Goal: Transaction & Acquisition: Purchase product/service

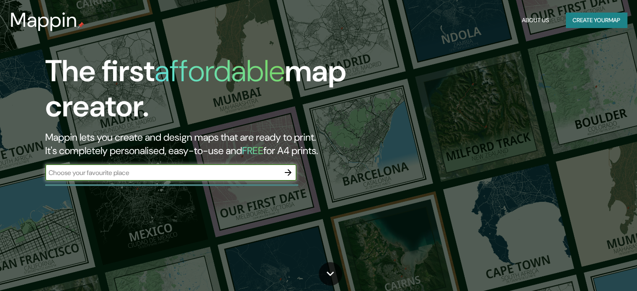
click at [596, 25] on button "Create your map" at bounding box center [596, 20] width 61 height 15
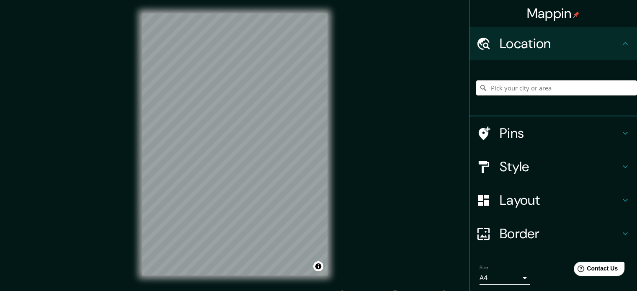
click at [559, 88] on input "Pick your city or area" at bounding box center [556, 87] width 161 height 15
click at [543, 88] on input "Timbío, [GEOGRAPHIC_DATA], [GEOGRAPHIC_DATA]" at bounding box center [556, 87] width 161 height 15
click at [557, 88] on input "Timbío, [GEOGRAPHIC_DATA], [GEOGRAPHIC_DATA]" at bounding box center [556, 87] width 161 height 15
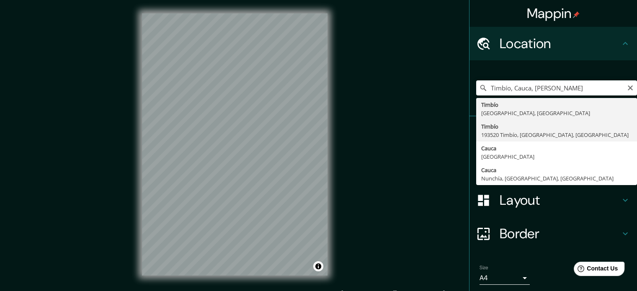
type input "Timbío, 193520 Timbío, [GEOGRAPHIC_DATA], [GEOGRAPHIC_DATA]"
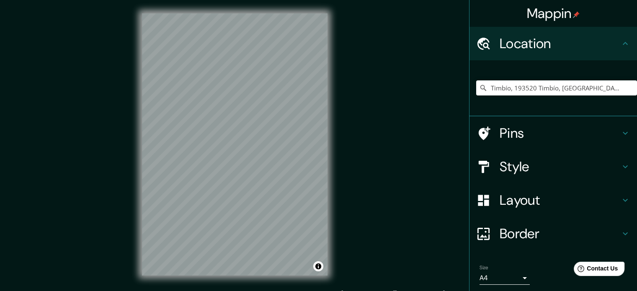
click at [544, 168] on h4 "Style" at bounding box center [560, 166] width 121 height 17
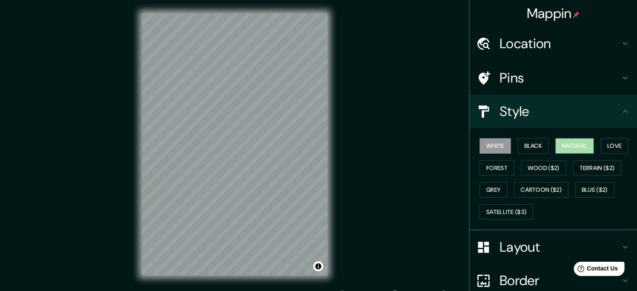
click at [578, 148] on button "Natural" at bounding box center [574, 145] width 39 height 15
click at [515, 80] on h4 "Pins" at bounding box center [560, 78] width 121 height 17
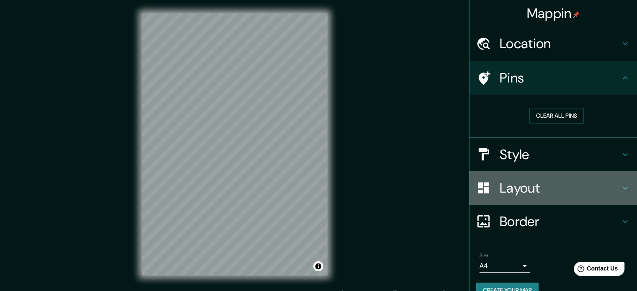
click at [522, 185] on h4 "Layout" at bounding box center [560, 188] width 121 height 17
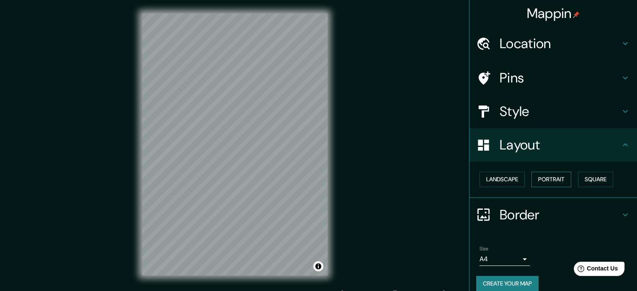
click at [553, 177] on button "Portrait" at bounding box center [552, 179] width 40 height 15
click at [501, 177] on button "Landscape" at bounding box center [502, 179] width 45 height 15
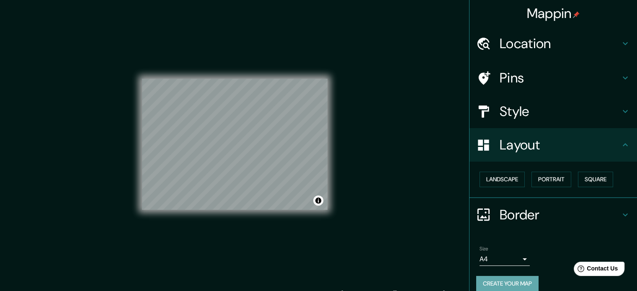
click at [501, 278] on button "Create your map" at bounding box center [507, 283] width 62 height 15
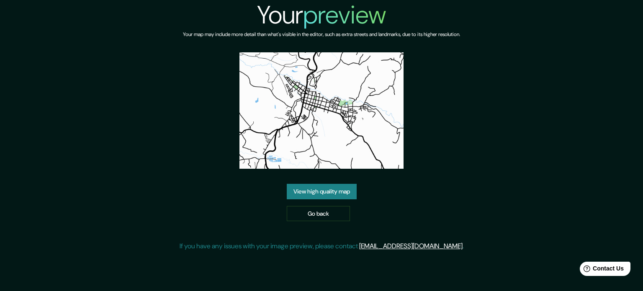
drag, startPoint x: 320, startPoint y: 115, endPoint x: 281, endPoint y: 109, distance: 39.4
click at [281, 109] on img at bounding box center [322, 110] width 165 height 116
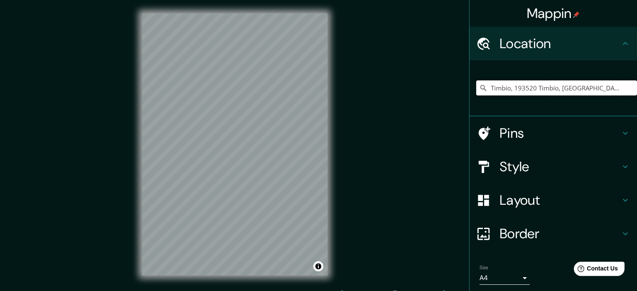
click at [524, 88] on input "Timbío, 193520 Timbío, [GEOGRAPHIC_DATA], [GEOGRAPHIC_DATA]" at bounding box center [556, 87] width 161 height 15
drag, startPoint x: 607, startPoint y: 85, endPoint x: 572, endPoint y: 92, distance: 35.3
click at [572, 92] on input "Timbío, 193520 Timbío, [GEOGRAPHIC_DATA], [GEOGRAPHIC_DATA]" at bounding box center [556, 87] width 161 height 15
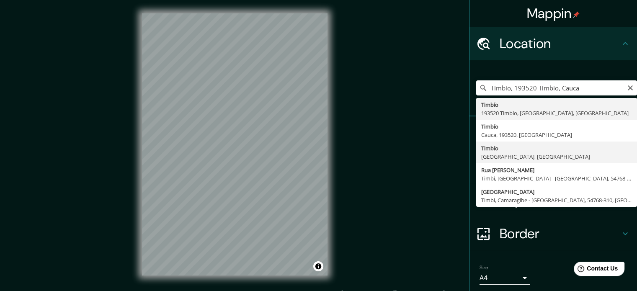
type input "Timbío, [GEOGRAPHIC_DATA], [GEOGRAPHIC_DATA]"
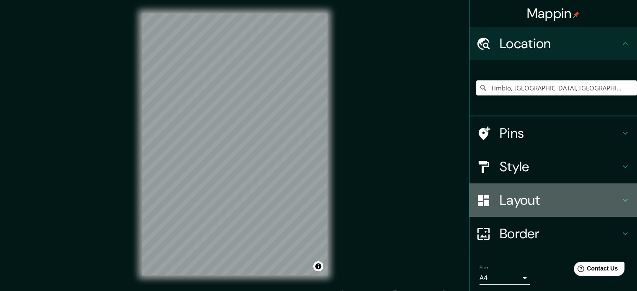
click at [513, 207] on h4 "Layout" at bounding box center [560, 200] width 121 height 17
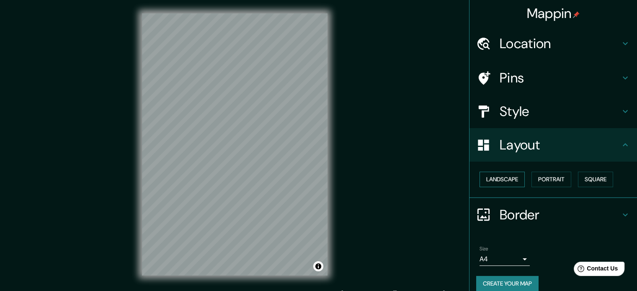
click at [503, 181] on button "Landscape" at bounding box center [502, 179] width 45 height 15
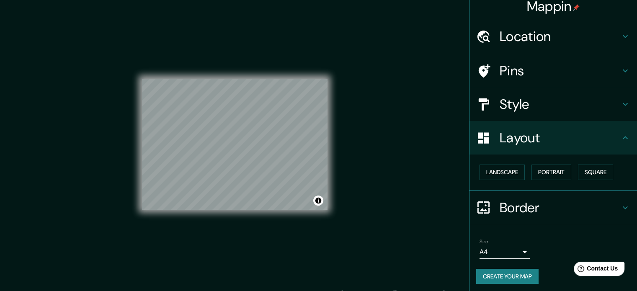
scroll to position [9, 0]
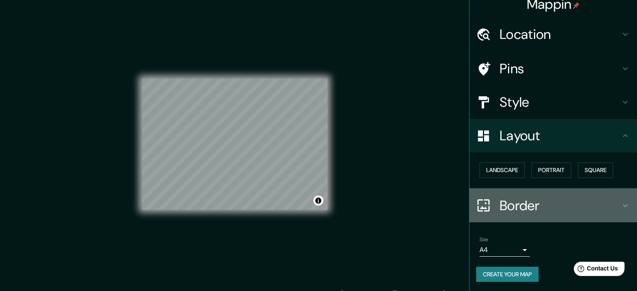
click at [506, 200] on h4 "Border" at bounding box center [560, 205] width 121 height 17
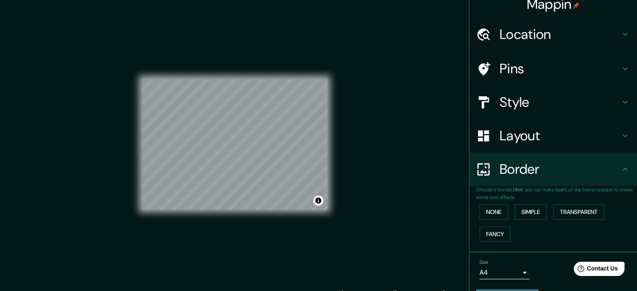
click at [516, 92] on div "Style" at bounding box center [554, 102] width 168 height 34
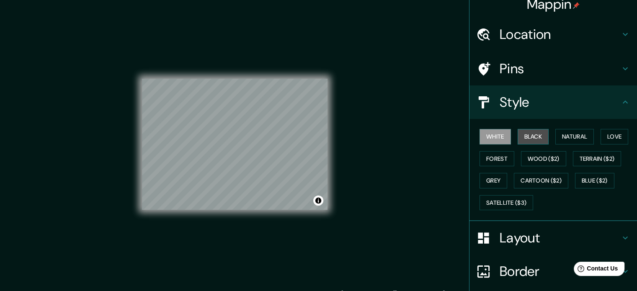
click at [525, 135] on button "Black" at bounding box center [533, 136] width 31 height 15
click at [562, 133] on button "Natural" at bounding box center [574, 136] width 39 height 15
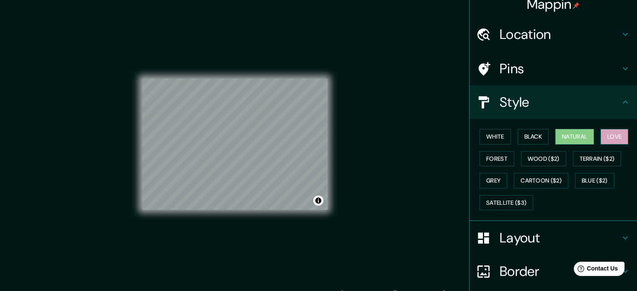
click at [601, 138] on button "Love" at bounding box center [615, 136] width 28 height 15
click at [603, 157] on button "Terrain ($2)" at bounding box center [597, 158] width 49 height 15
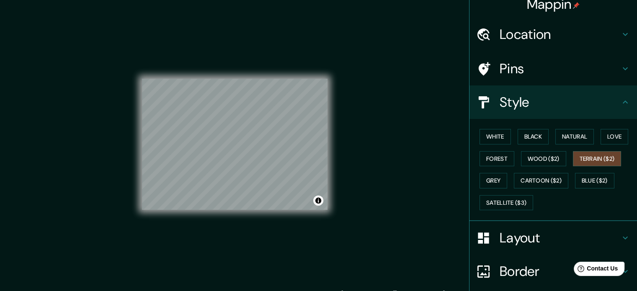
click at [561, 157] on div "White Black Natural Love Forest Wood ($2) Terrain ($2) Grey Cartoon ($2) Blue (…" at bounding box center [556, 170] width 161 height 88
click at [546, 160] on button "Wood ($2)" at bounding box center [543, 158] width 45 height 15
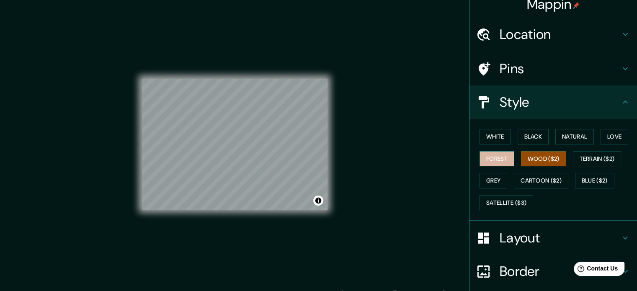
click at [489, 156] on button "Forest" at bounding box center [497, 158] width 35 height 15
click at [535, 159] on button "Wood ($2)" at bounding box center [543, 158] width 45 height 15
click at [540, 176] on button "Cartoon ($2)" at bounding box center [541, 180] width 54 height 15
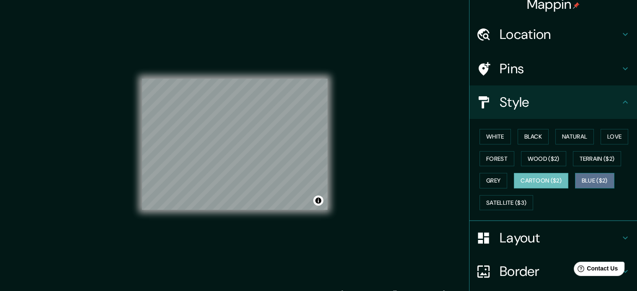
click at [592, 181] on button "Blue ($2)" at bounding box center [594, 180] width 39 height 15
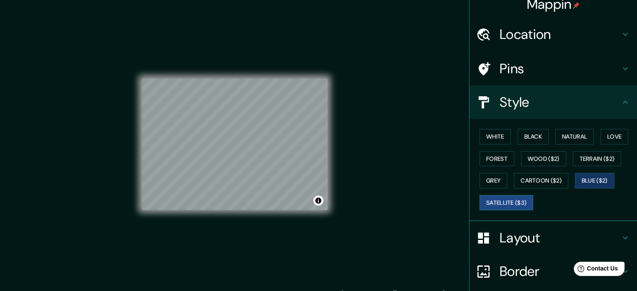
click at [506, 200] on button "Satellite ($3)" at bounding box center [507, 202] width 54 height 15
click at [480, 177] on button "Grey" at bounding box center [494, 180] width 28 height 15
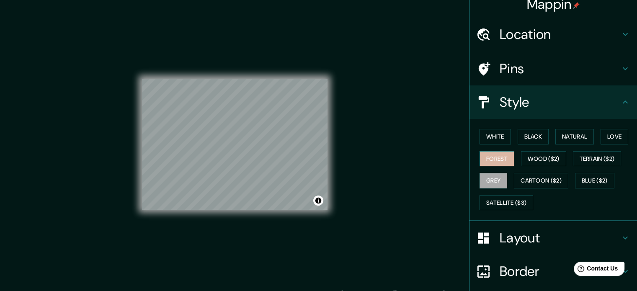
click at [493, 160] on button "Forest" at bounding box center [497, 158] width 35 height 15
click at [490, 138] on button "White" at bounding box center [495, 136] width 31 height 15
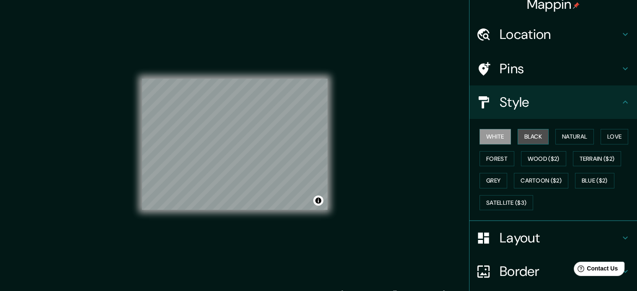
click at [519, 137] on button "Black" at bounding box center [533, 136] width 31 height 15
click at [561, 134] on button "Natural" at bounding box center [574, 136] width 39 height 15
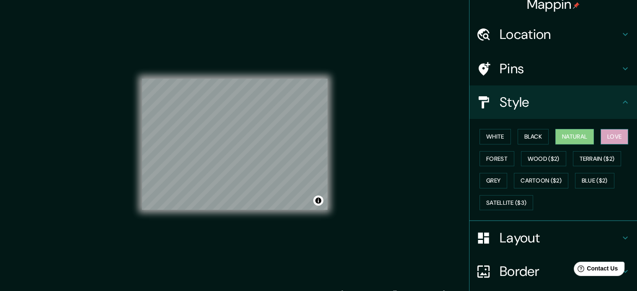
click at [601, 134] on button "Love" at bounding box center [615, 136] width 28 height 15
click at [598, 155] on button "Terrain ($2)" at bounding box center [597, 158] width 49 height 15
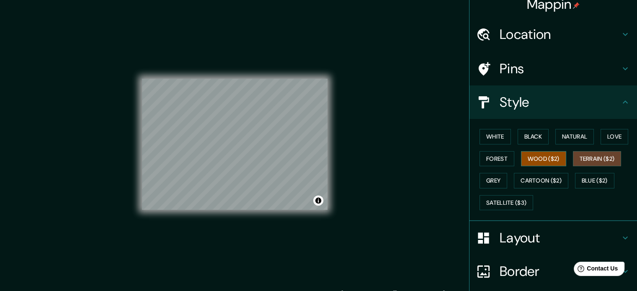
click at [557, 163] on button "Wood ($2)" at bounding box center [543, 158] width 45 height 15
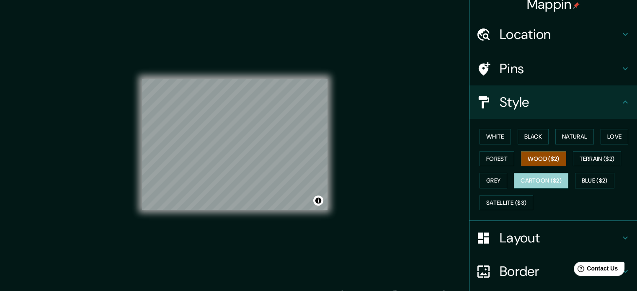
click at [532, 179] on button "Cartoon ($2)" at bounding box center [541, 180] width 54 height 15
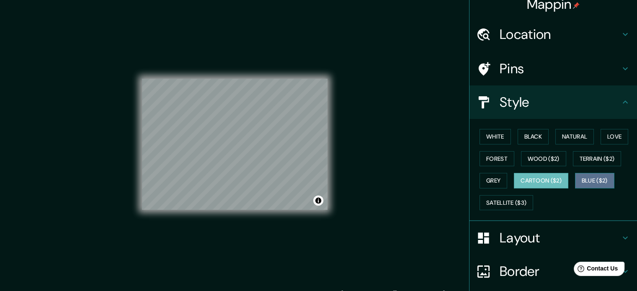
click at [601, 181] on button "Blue ($2)" at bounding box center [594, 180] width 39 height 15
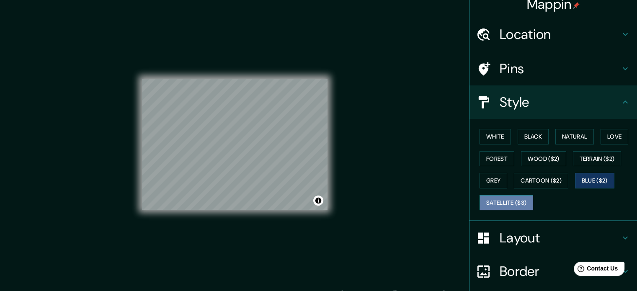
click at [516, 202] on button "Satellite ($3)" at bounding box center [507, 202] width 54 height 15
click at [581, 177] on button "Blue ($2)" at bounding box center [594, 180] width 39 height 15
drag, startPoint x: 349, startPoint y: 129, endPoint x: 365, endPoint y: 127, distance: 16.9
click at [365, 127] on div "Mappin Location [GEOGRAPHIC_DATA], [GEOGRAPHIC_DATA], [GEOGRAPHIC_DATA] Pins St…" at bounding box center [318, 151] width 637 height 302
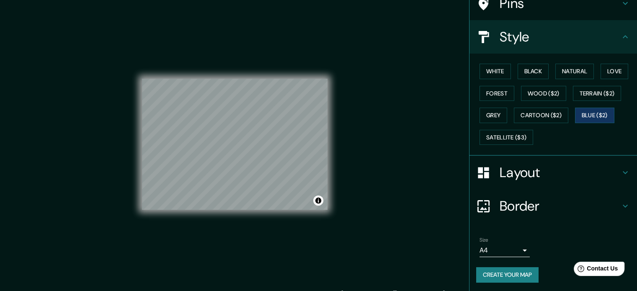
scroll to position [11, 0]
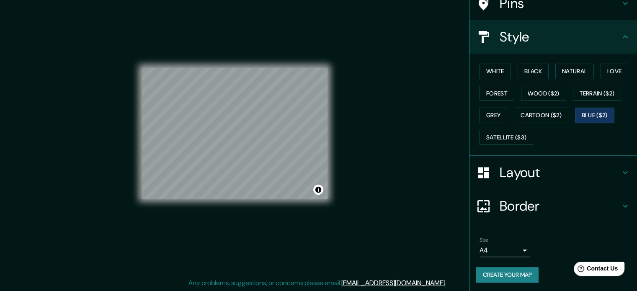
click at [499, 269] on button "Create your map" at bounding box center [507, 274] width 62 height 15
